Goal: Obtain resource: Obtain resource

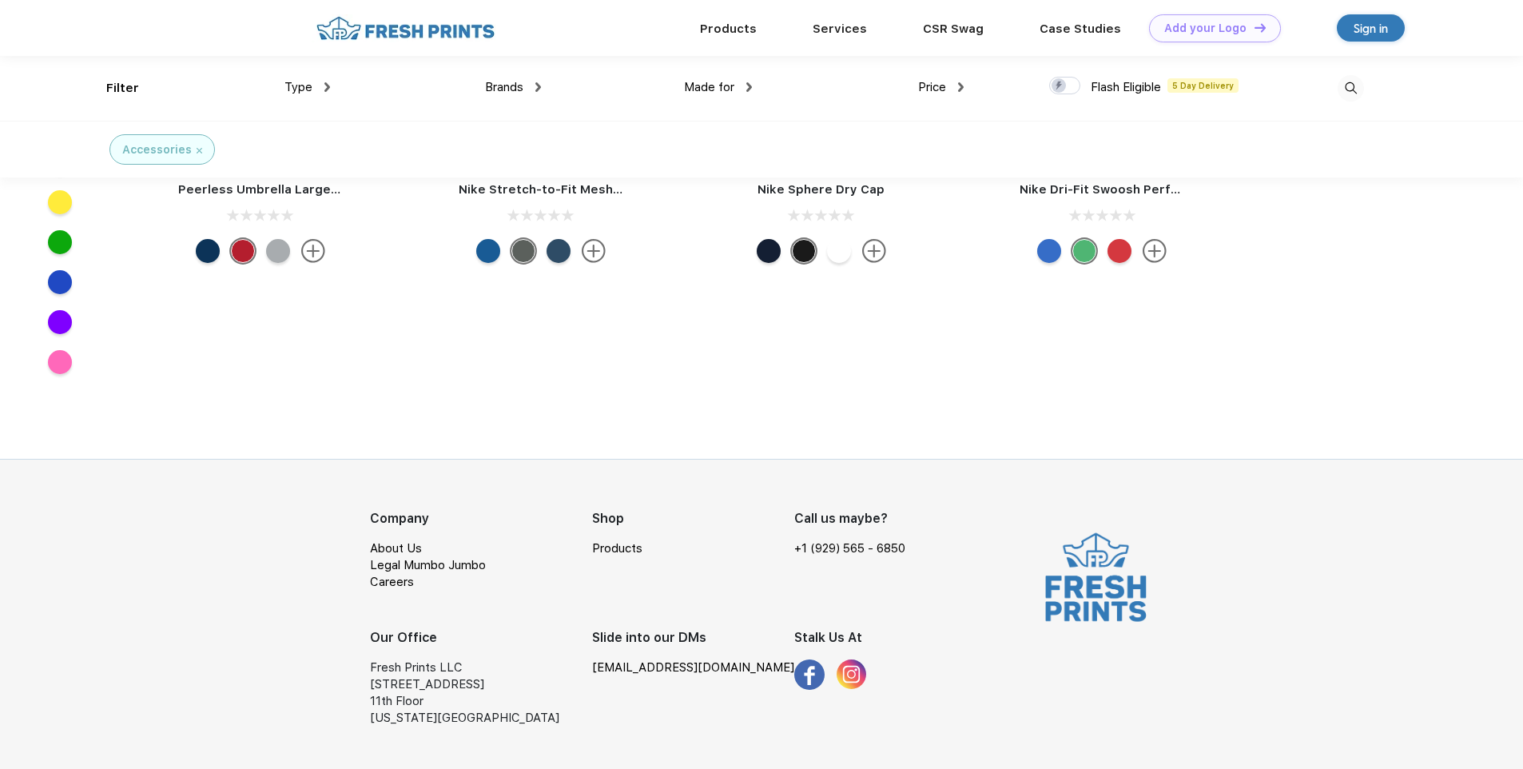
scroll to position [4516, 0]
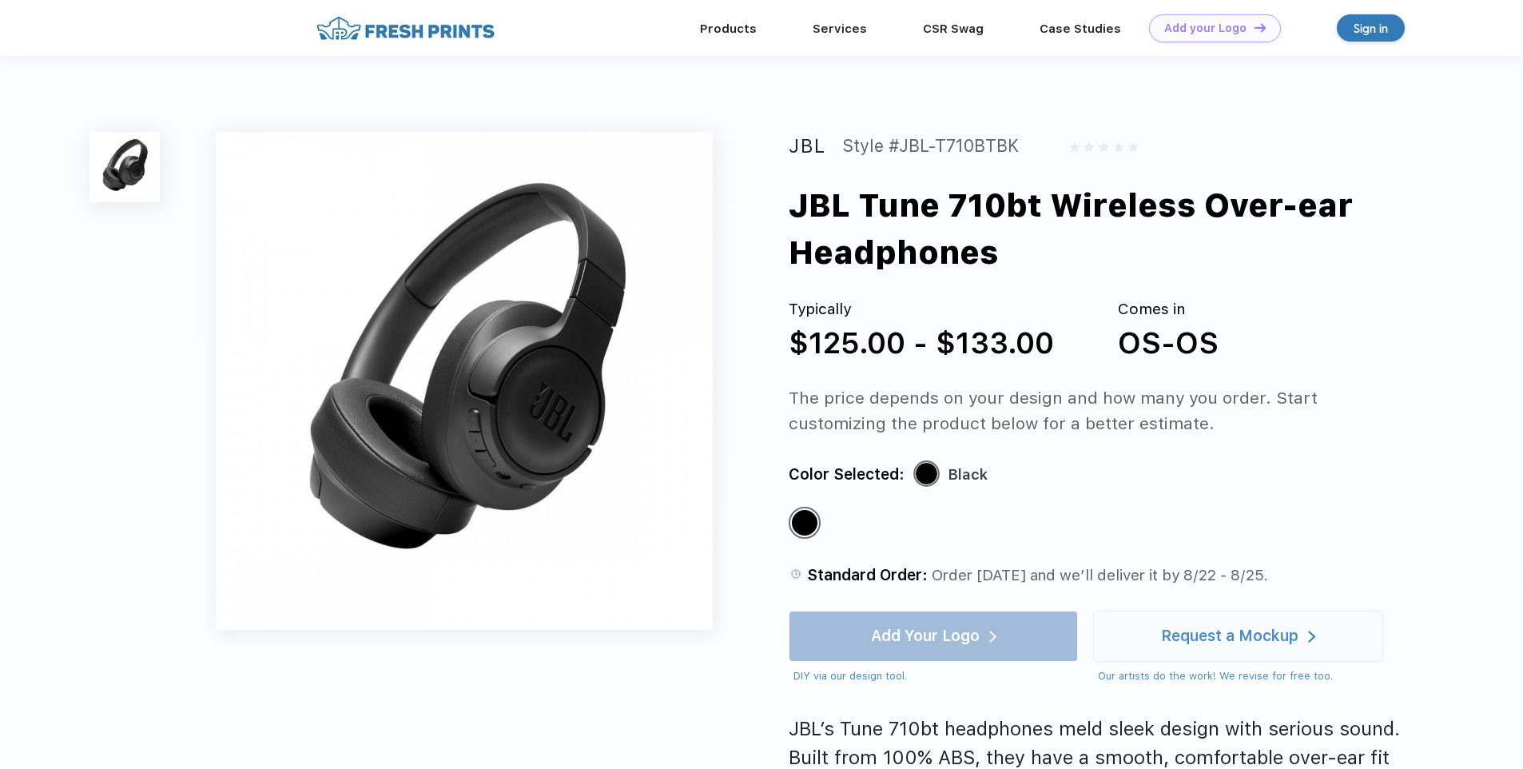
click at [518, 448] on img at bounding box center [464, 380] width 497 height 497
click at [959, 651] on div "Add Your Logo DIY via our design tool. Ah shoot! This product isn't up in our d…" at bounding box center [932, 646] width 289 height 73
click at [1178, 640] on div "Request a Mockup" at bounding box center [1229, 636] width 137 height 16
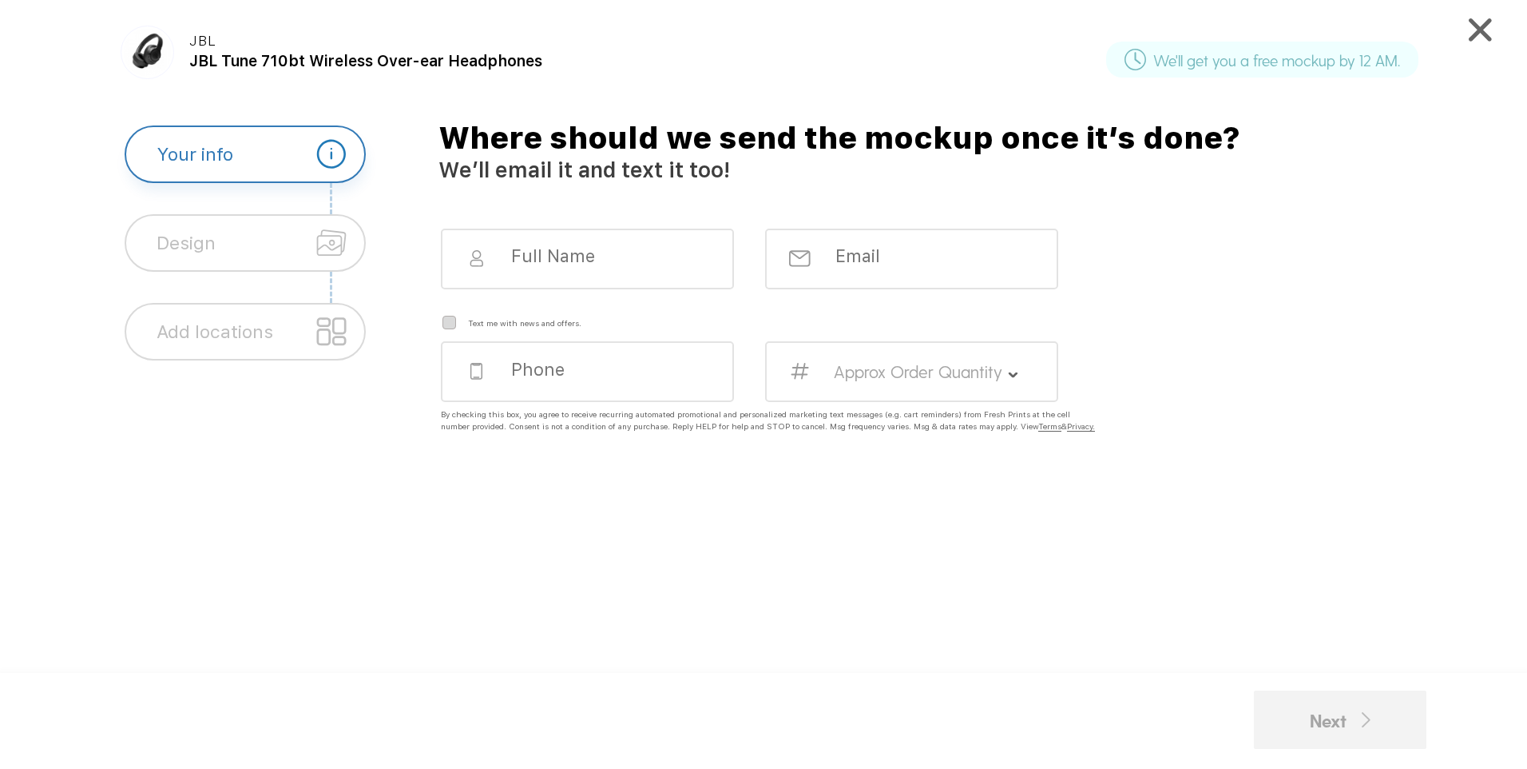
click at [554, 254] on input at bounding box center [600, 256] width 181 height 22
type input "Jack Abney"
type input "jabney@dualinsurance.com"
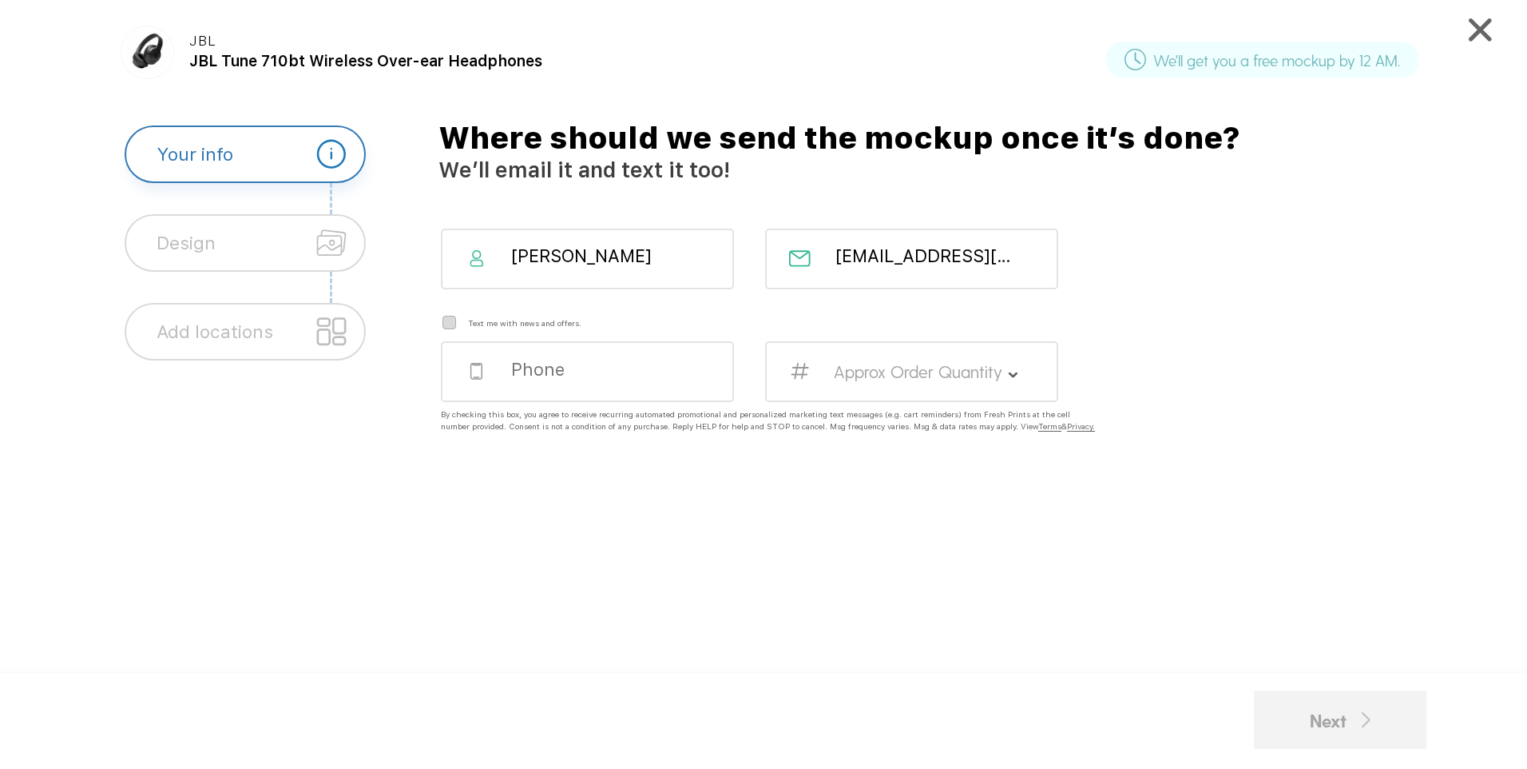
click at [582, 372] on input "tel" at bounding box center [600, 369] width 181 height 22
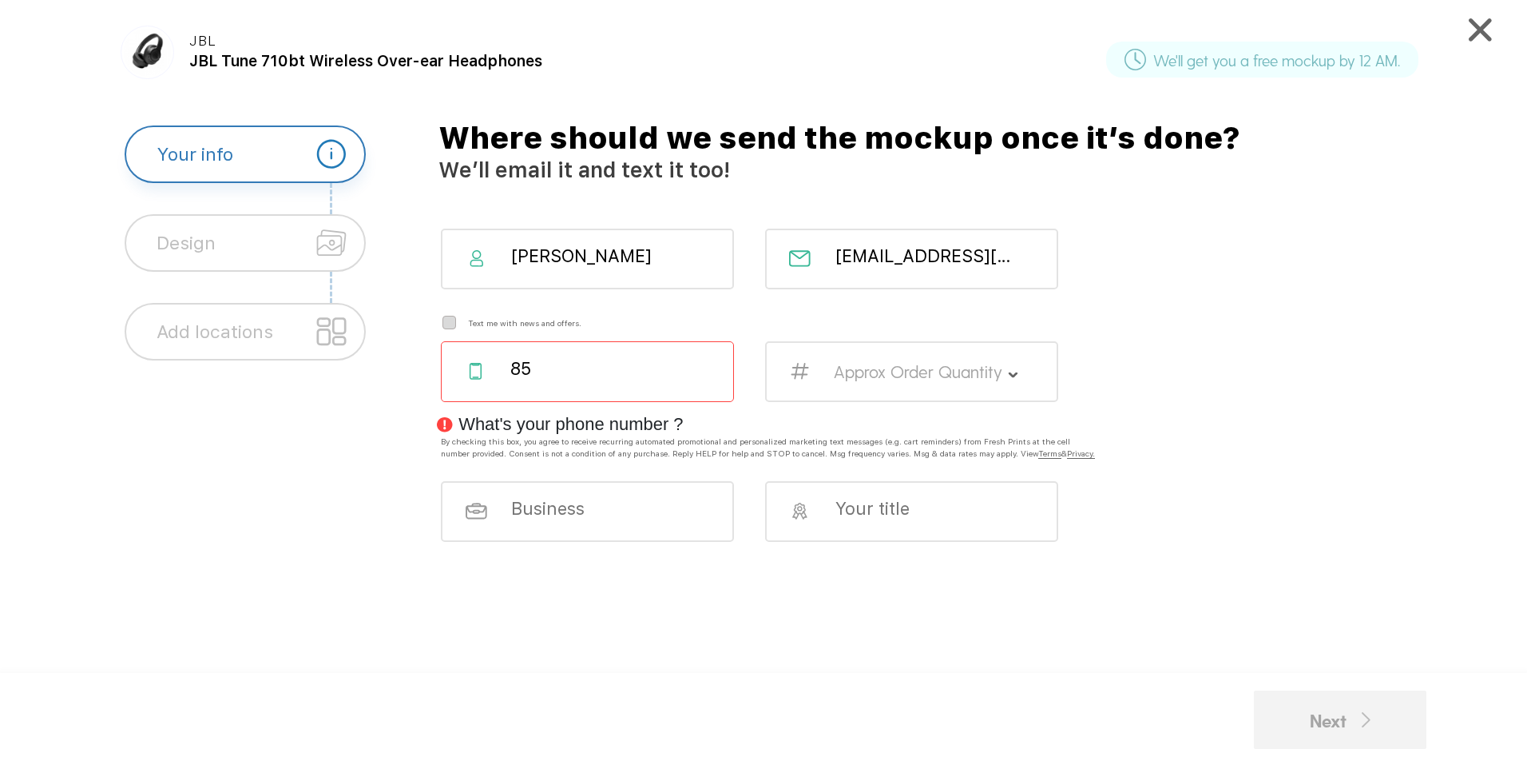
type input "8"
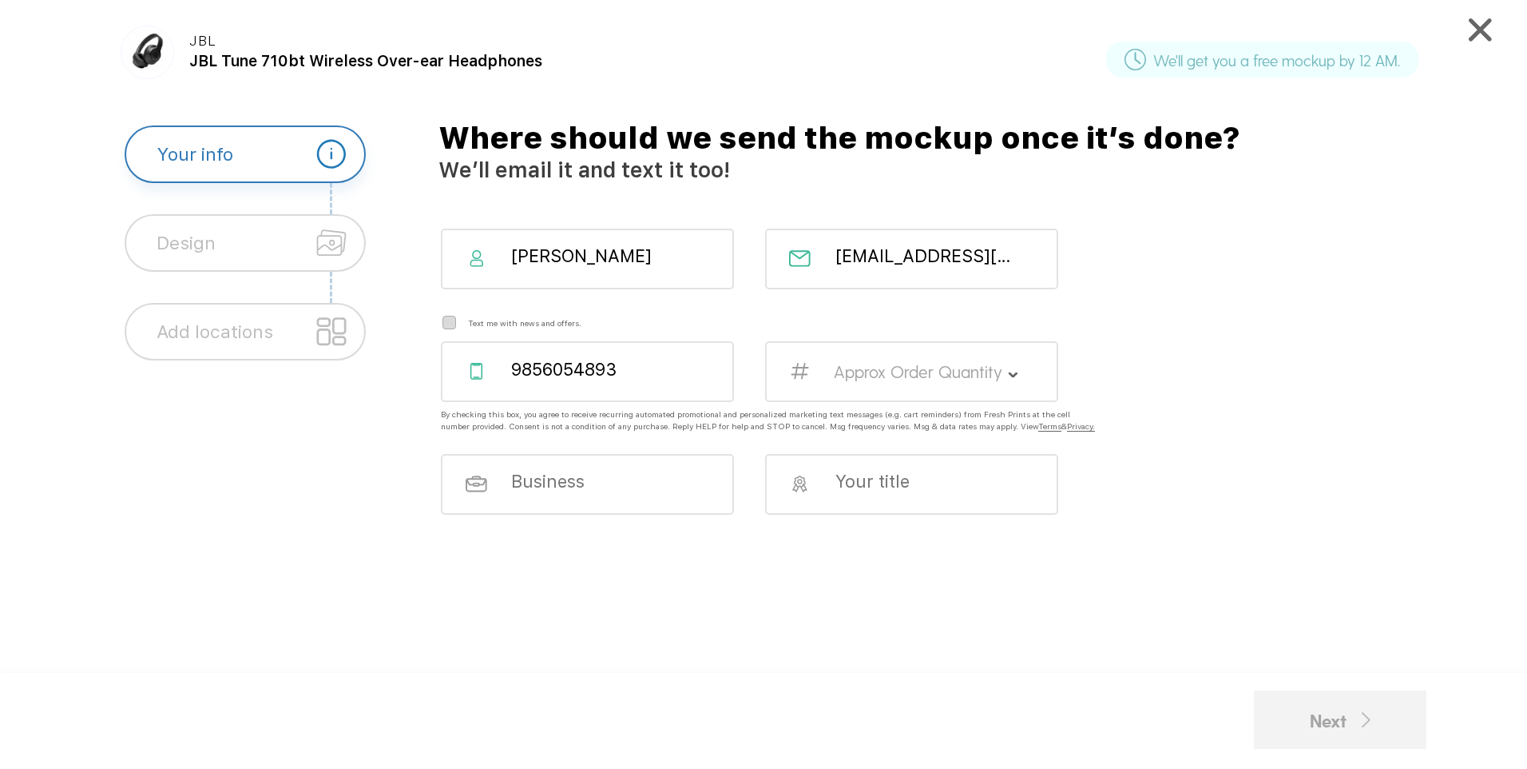
type input "9856054893"
click at [955, 380] on label "Approx Order Quantity" at bounding box center [918, 371] width 169 height 21
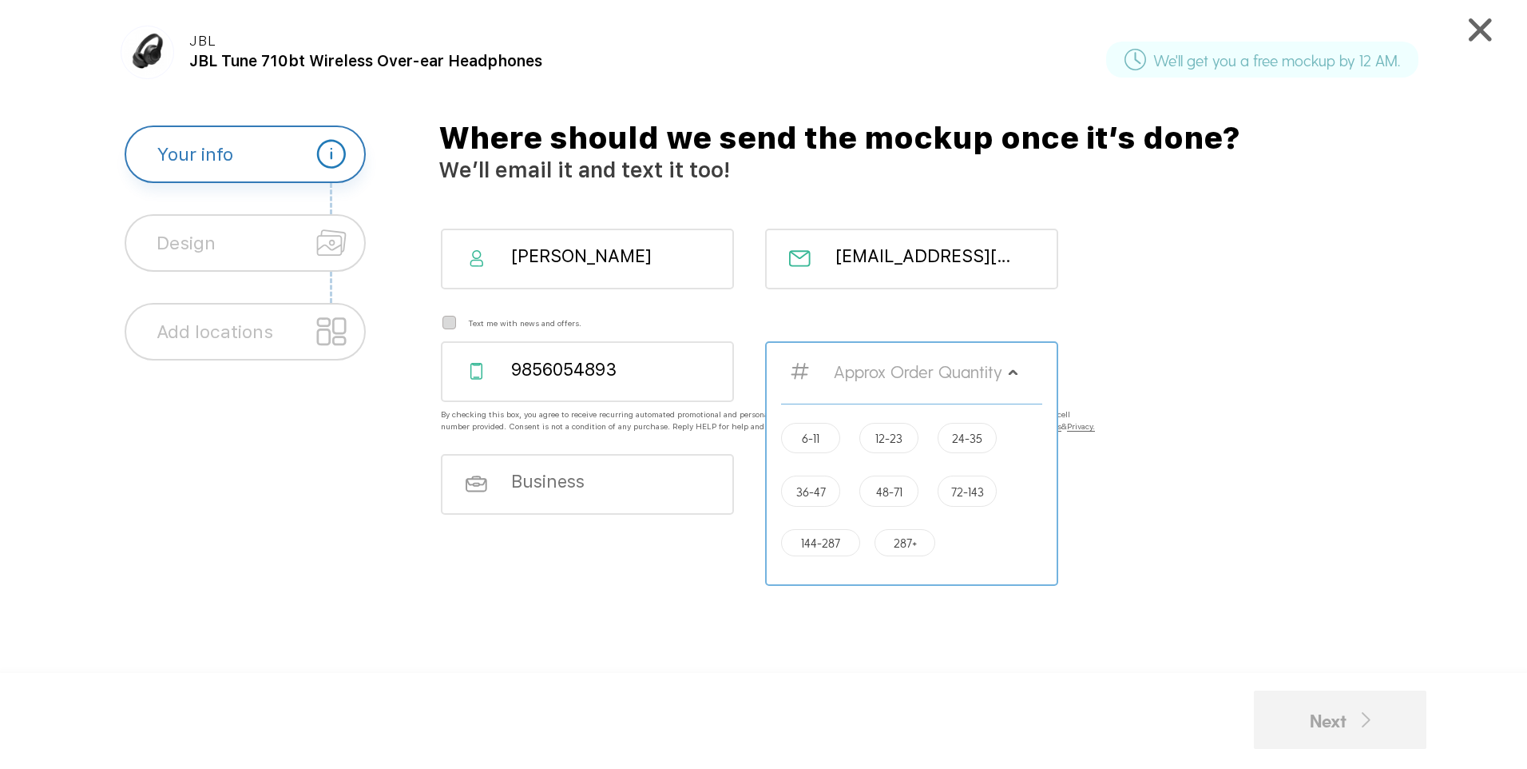
click at [1009, 375] on div "Approx Order Quantity 6-11 12-23 24-35 36-47 48-71 72-143 144-287 287+" at bounding box center [911, 463] width 293 height 244
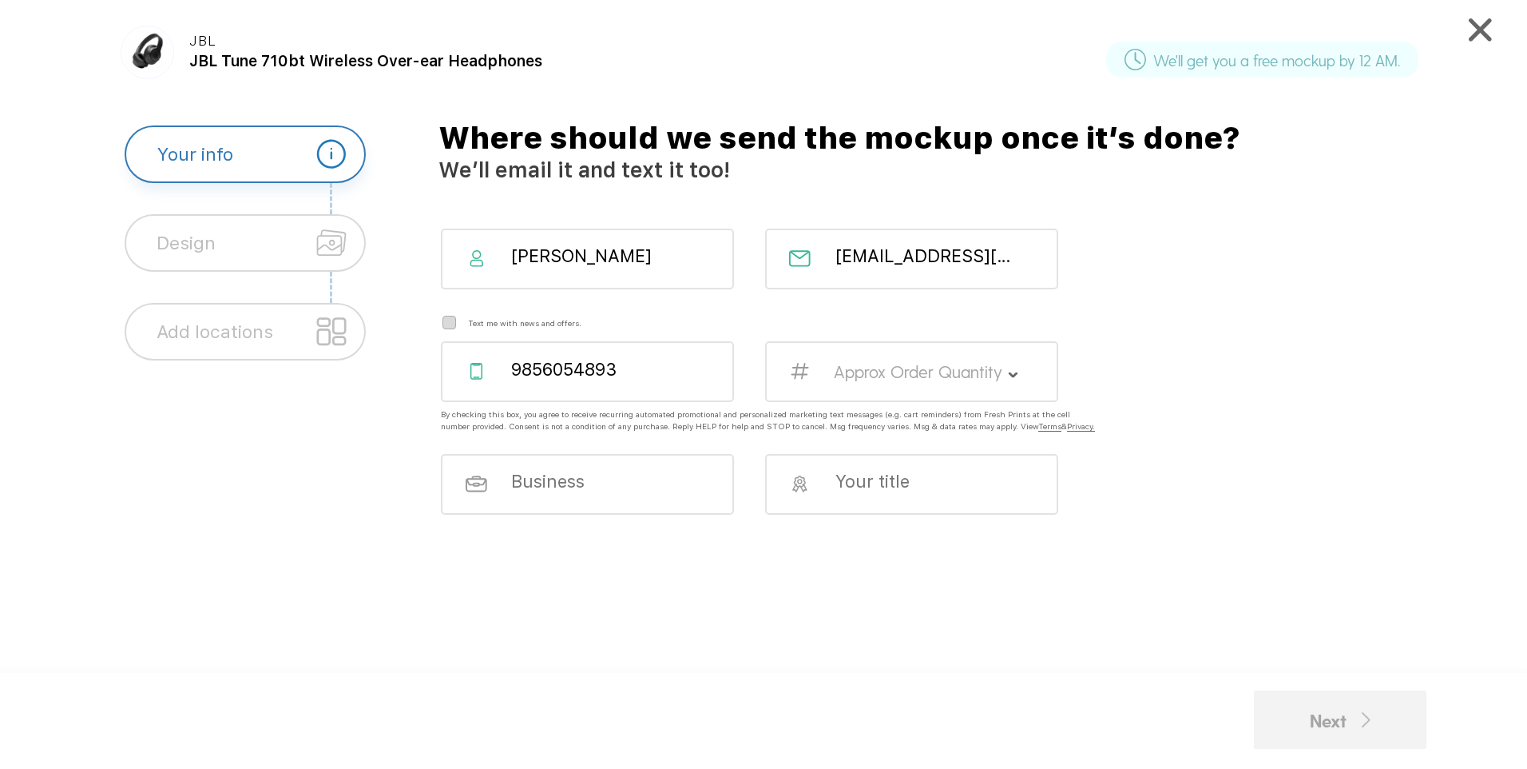
click at [1009, 375] on img at bounding box center [1013, 374] width 10 height 6
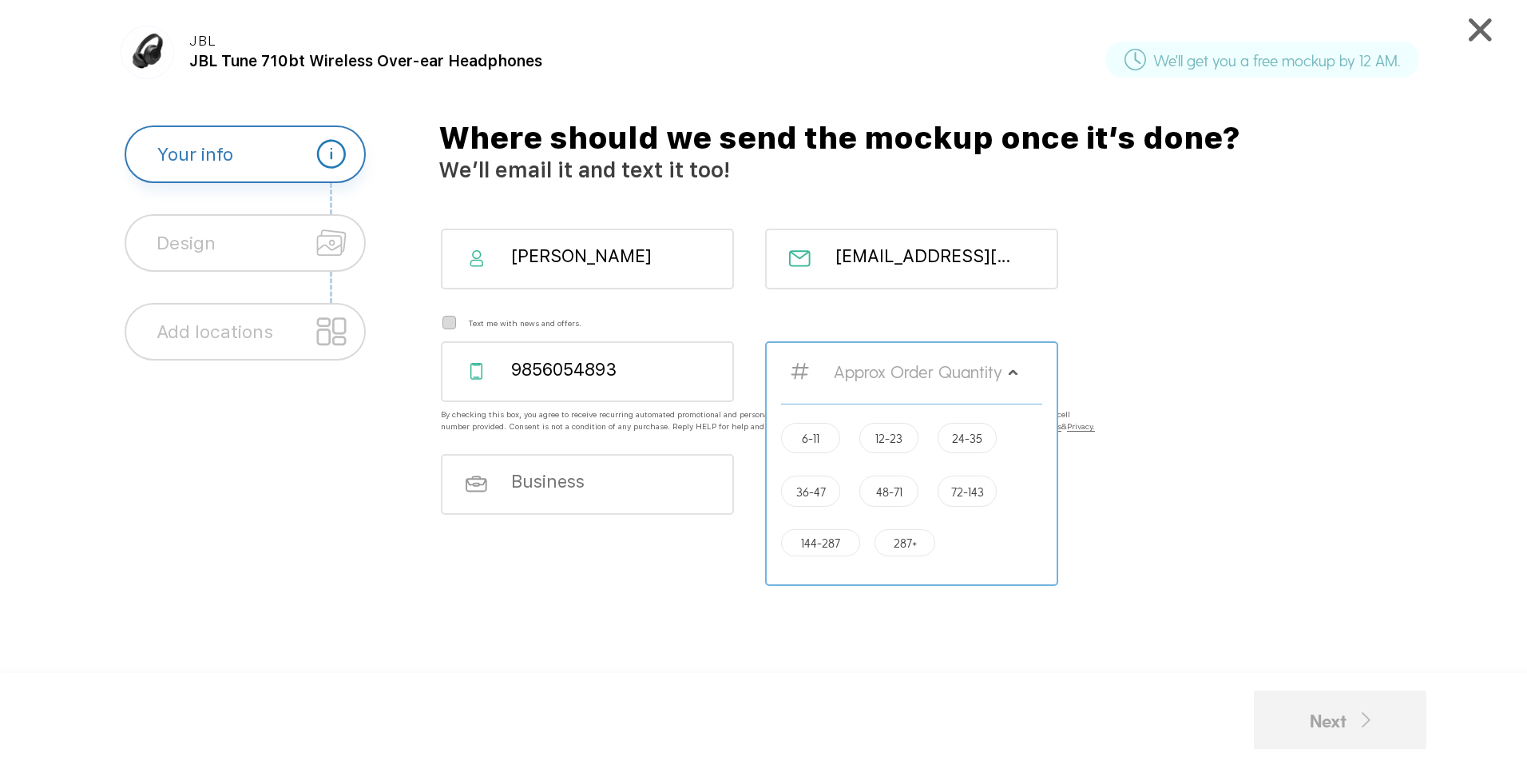
click at [823, 441] on div "6-11" at bounding box center [811, 438] width 60 height 30
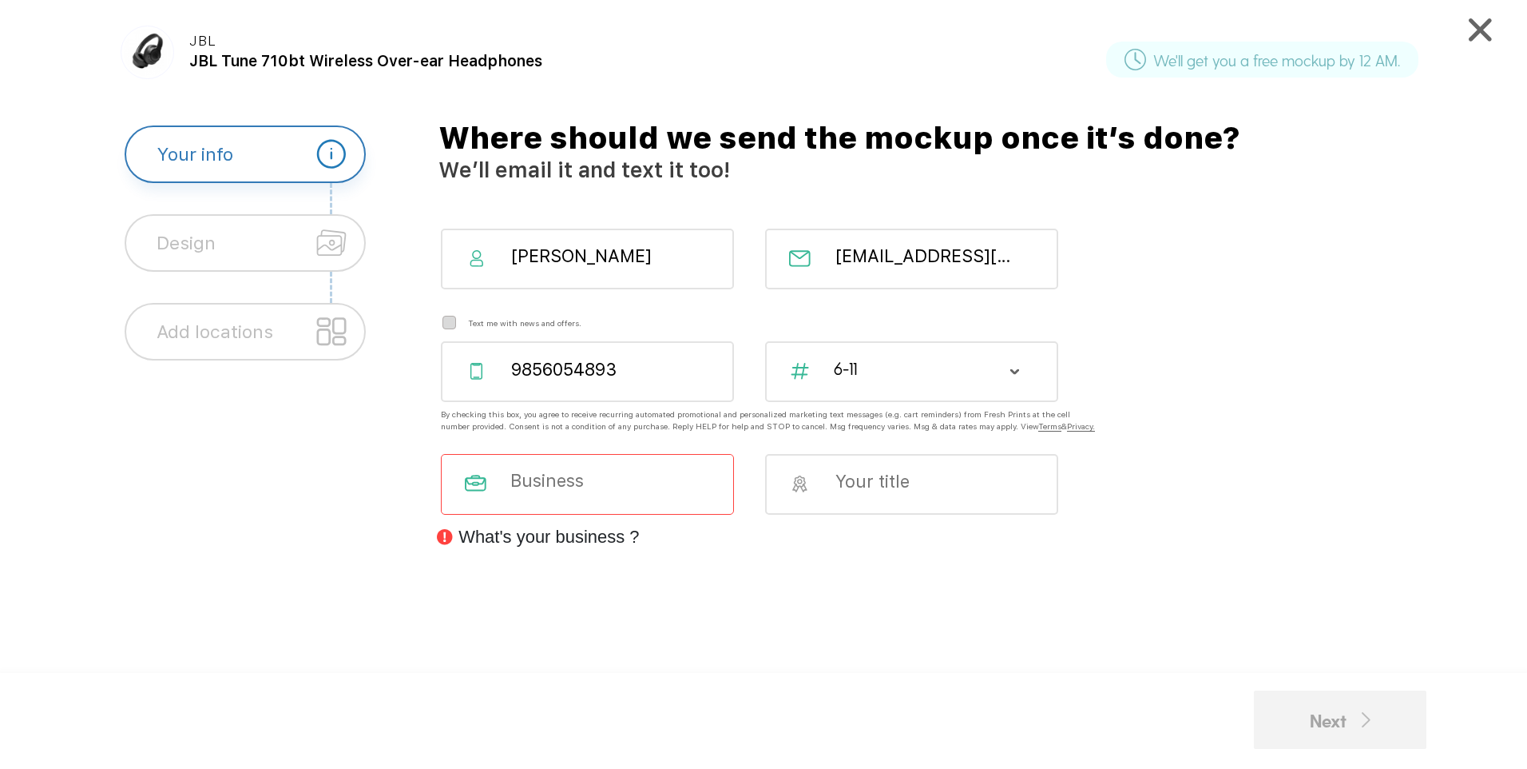
click at [602, 487] on input at bounding box center [599, 481] width 181 height 22
type input "Dual Insurance Company"
click at [904, 505] on div at bounding box center [911, 484] width 293 height 61
click at [873, 492] on input at bounding box center [924, 482] width 181 height 22
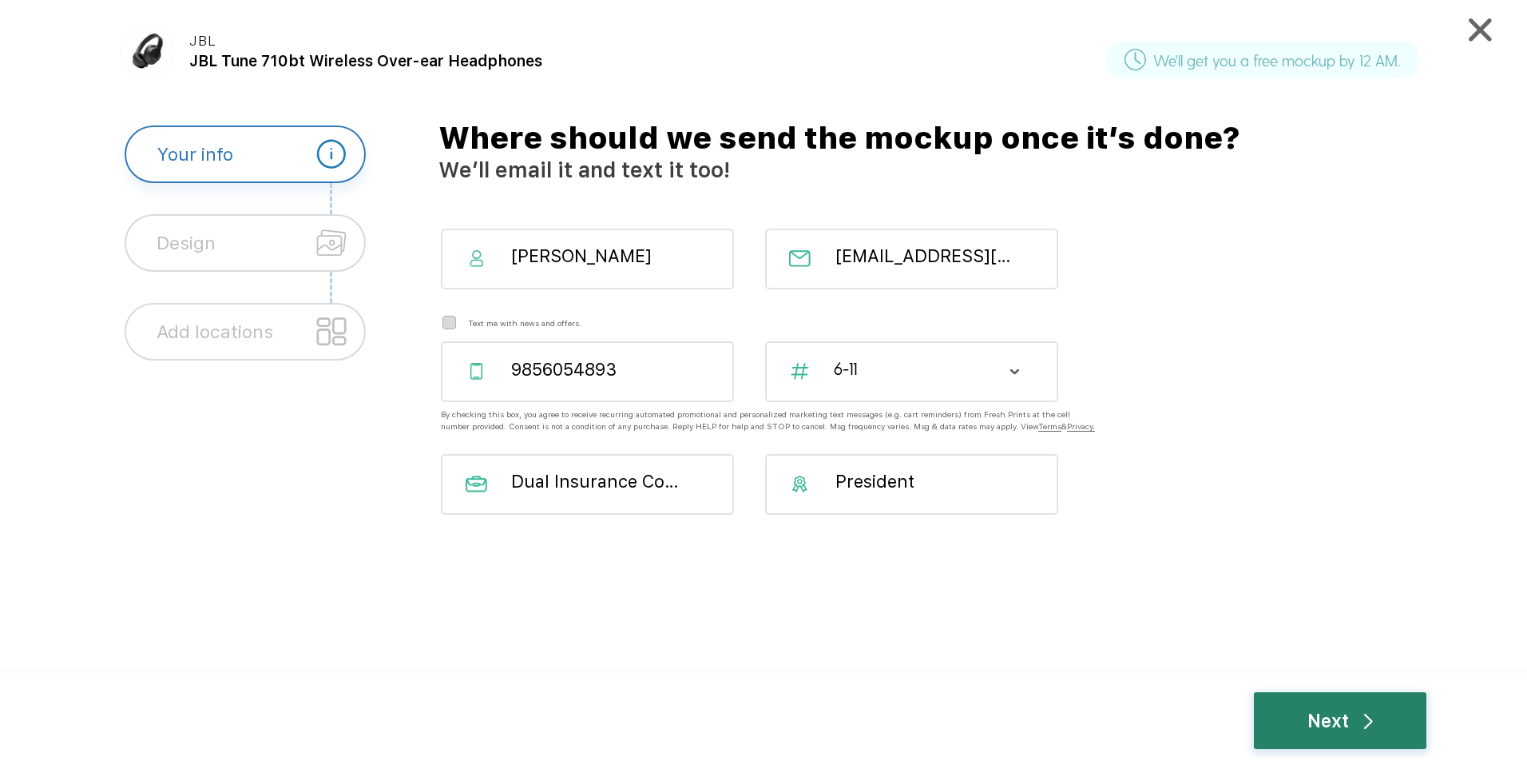
type input "President"
click at [1477, 35] on img at bounding box center [1480, 29] width 23 height 23
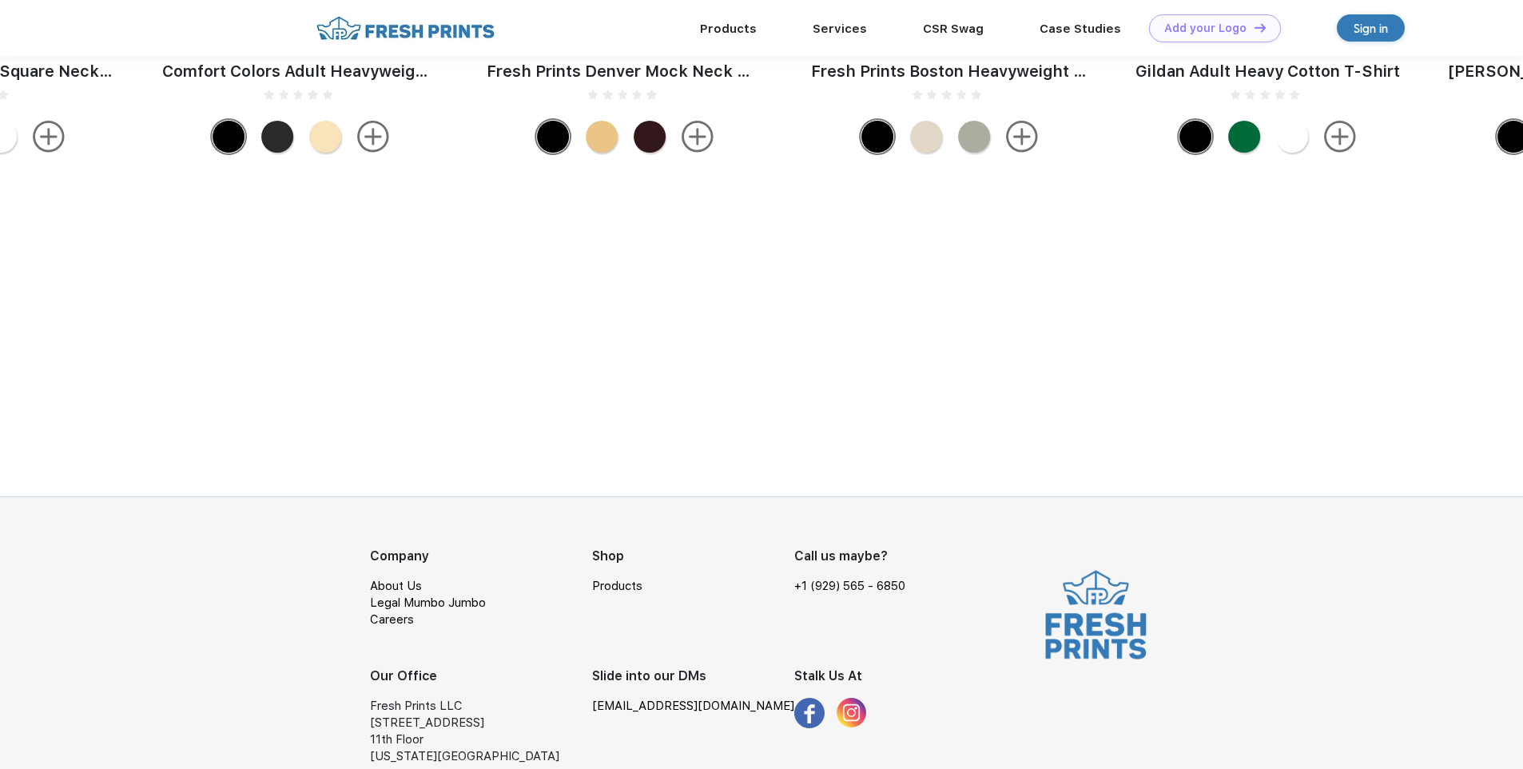
scroll to position [1561, 0]
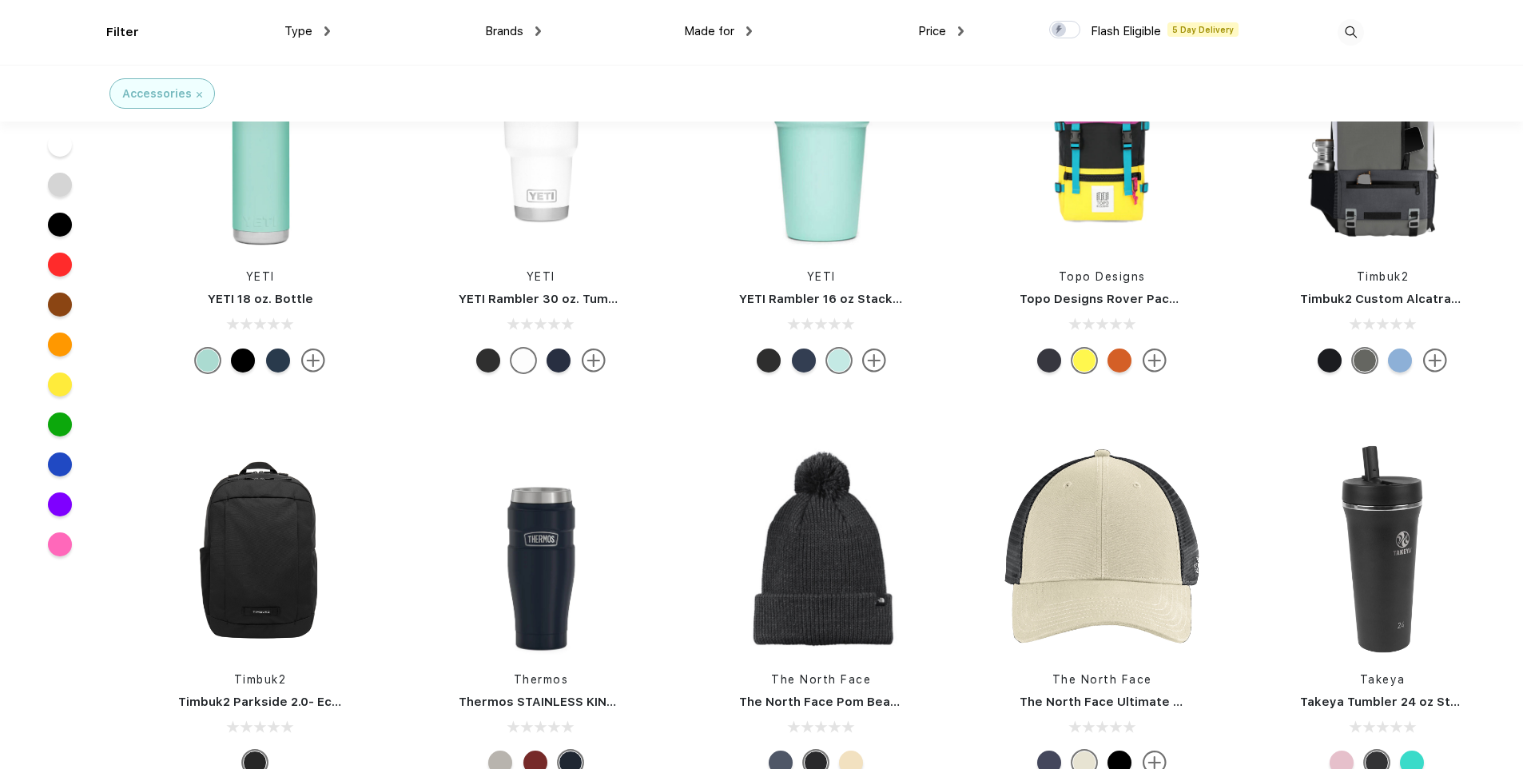
scroll to position [3356, 0]
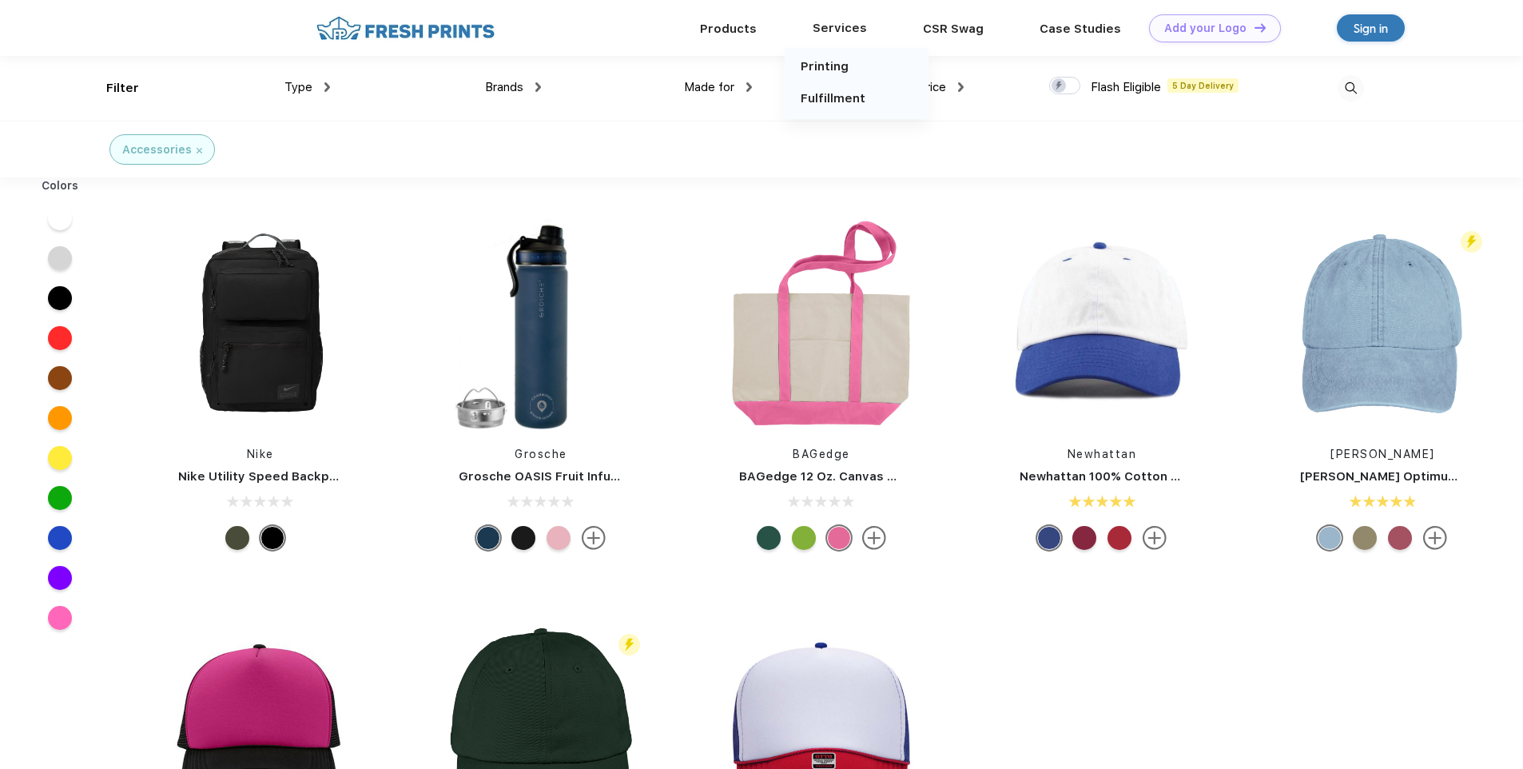
scroll to position [1, 0]
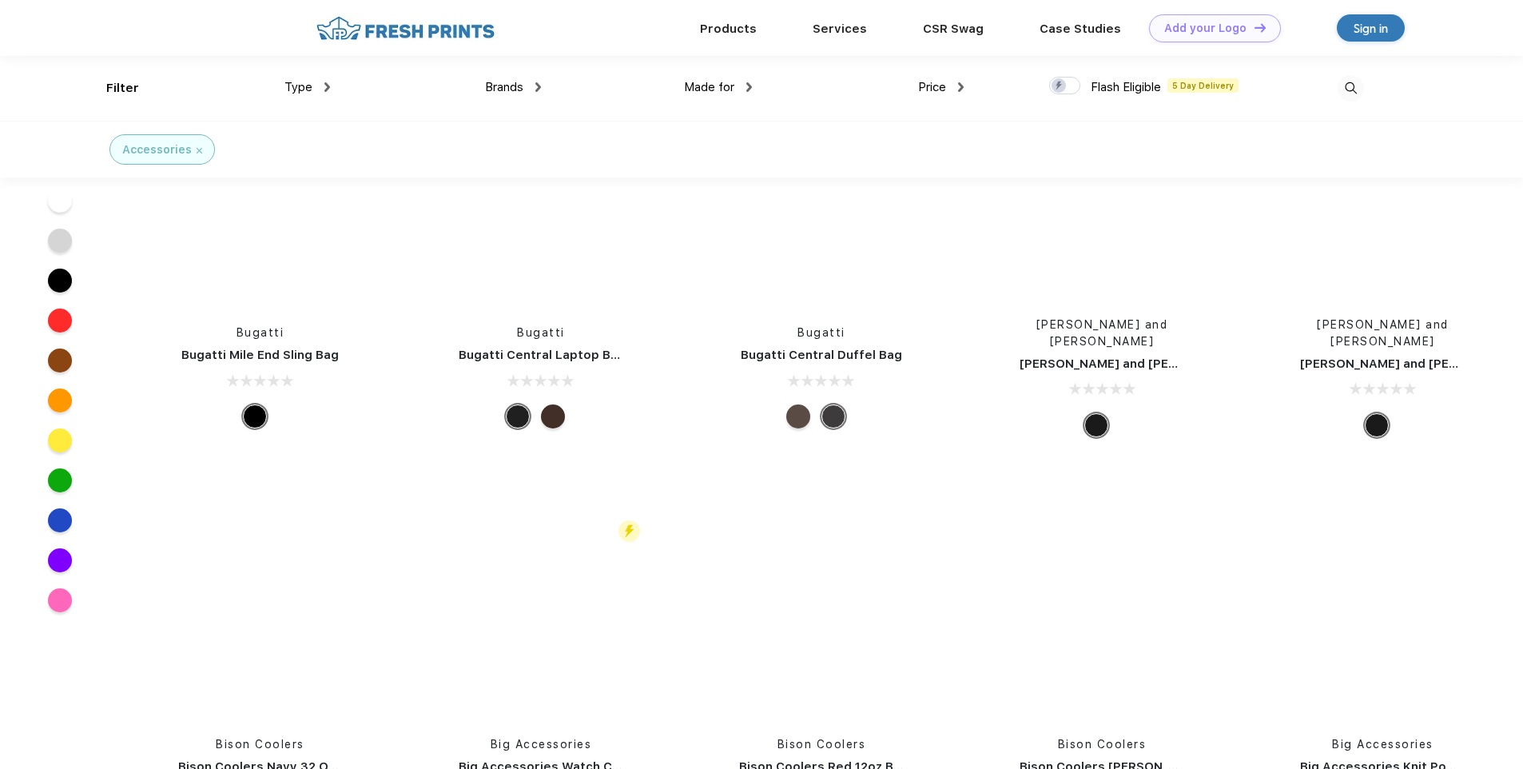
scroll to position [36345, 0]
